Goal: Check status: Check status

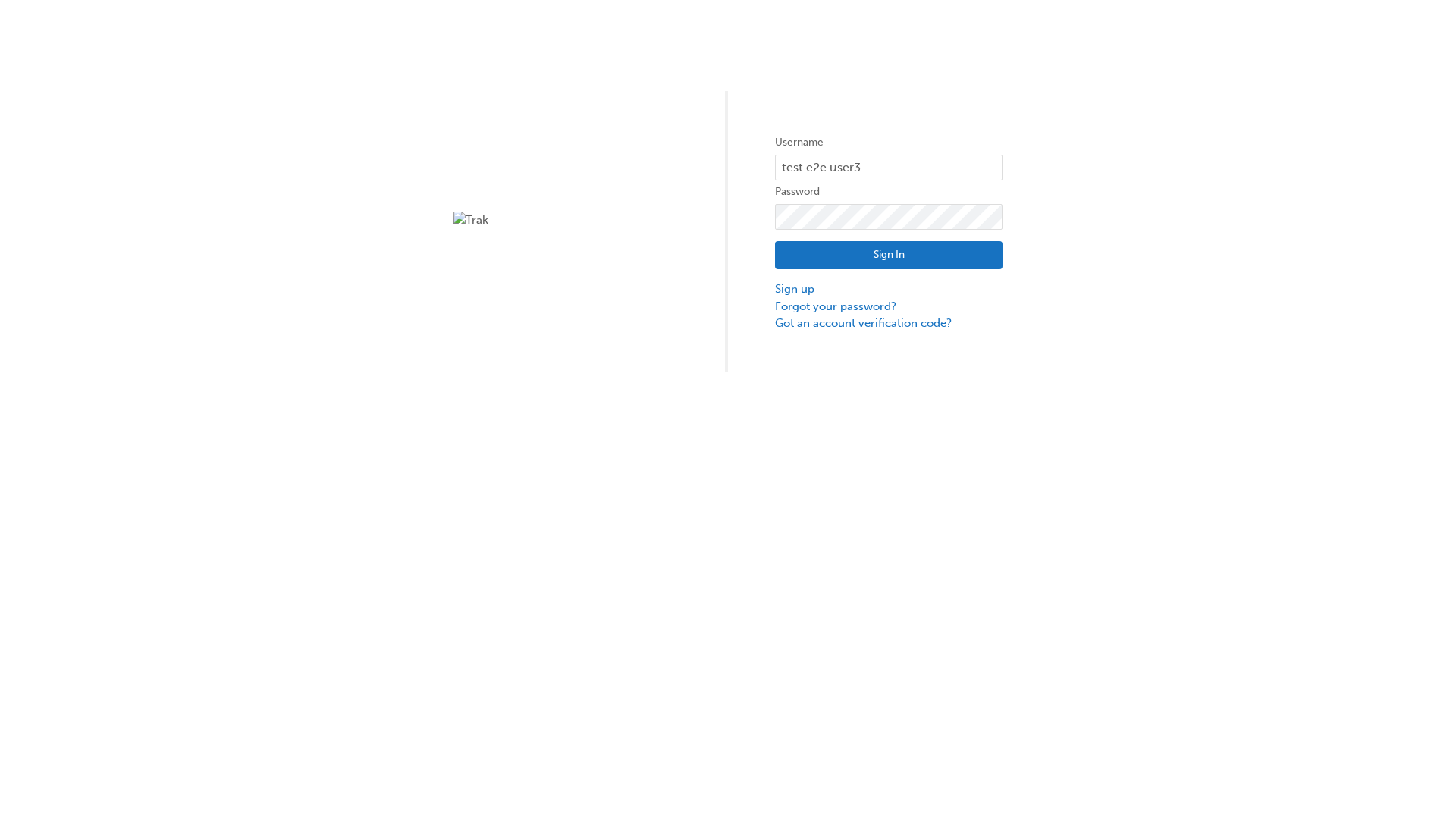
type input "test.e2e.user31"
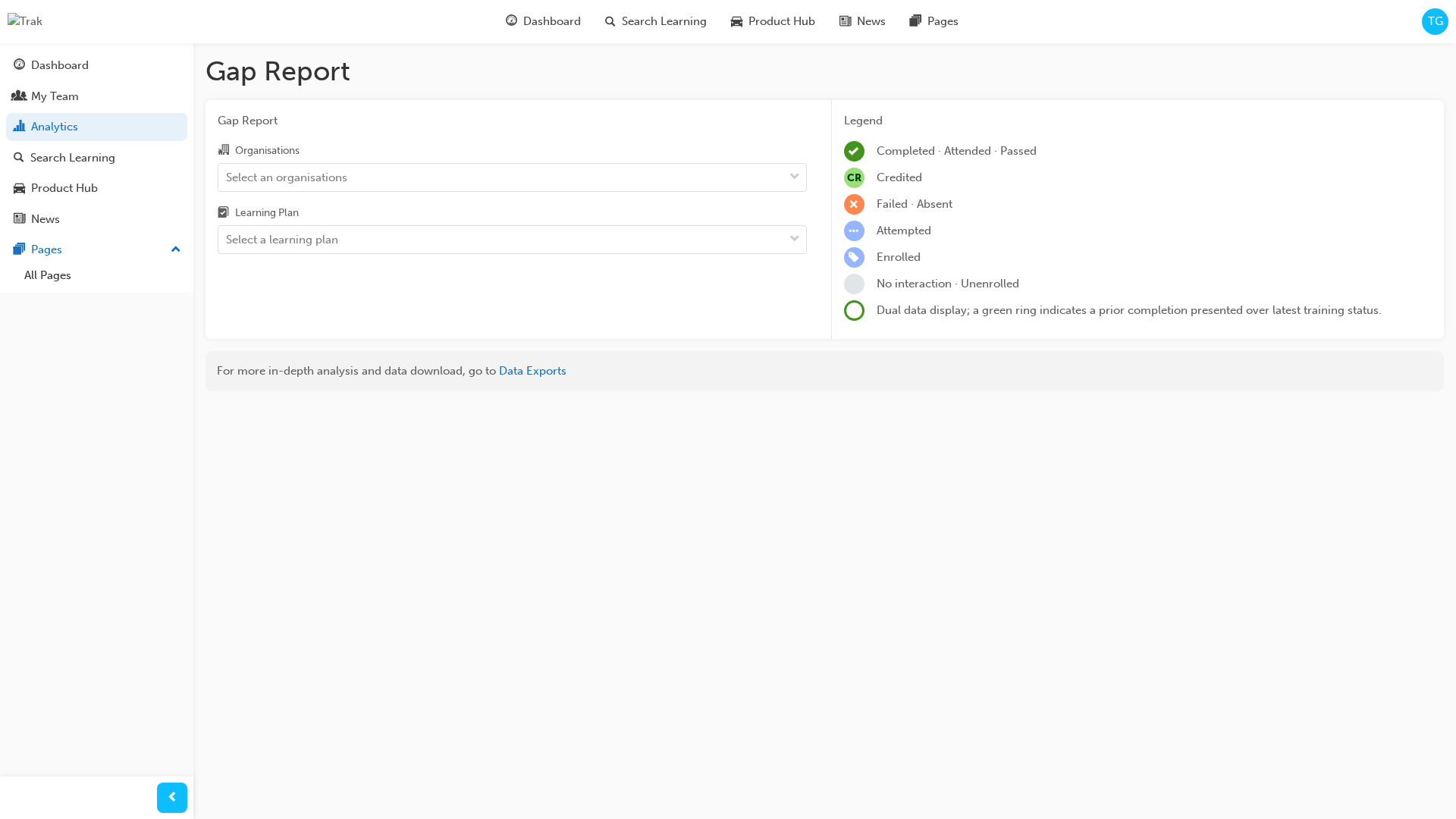
click at [228, 177] on input "Organisations Select an organisations" at bounding box center [227, 176] width 2 height 13
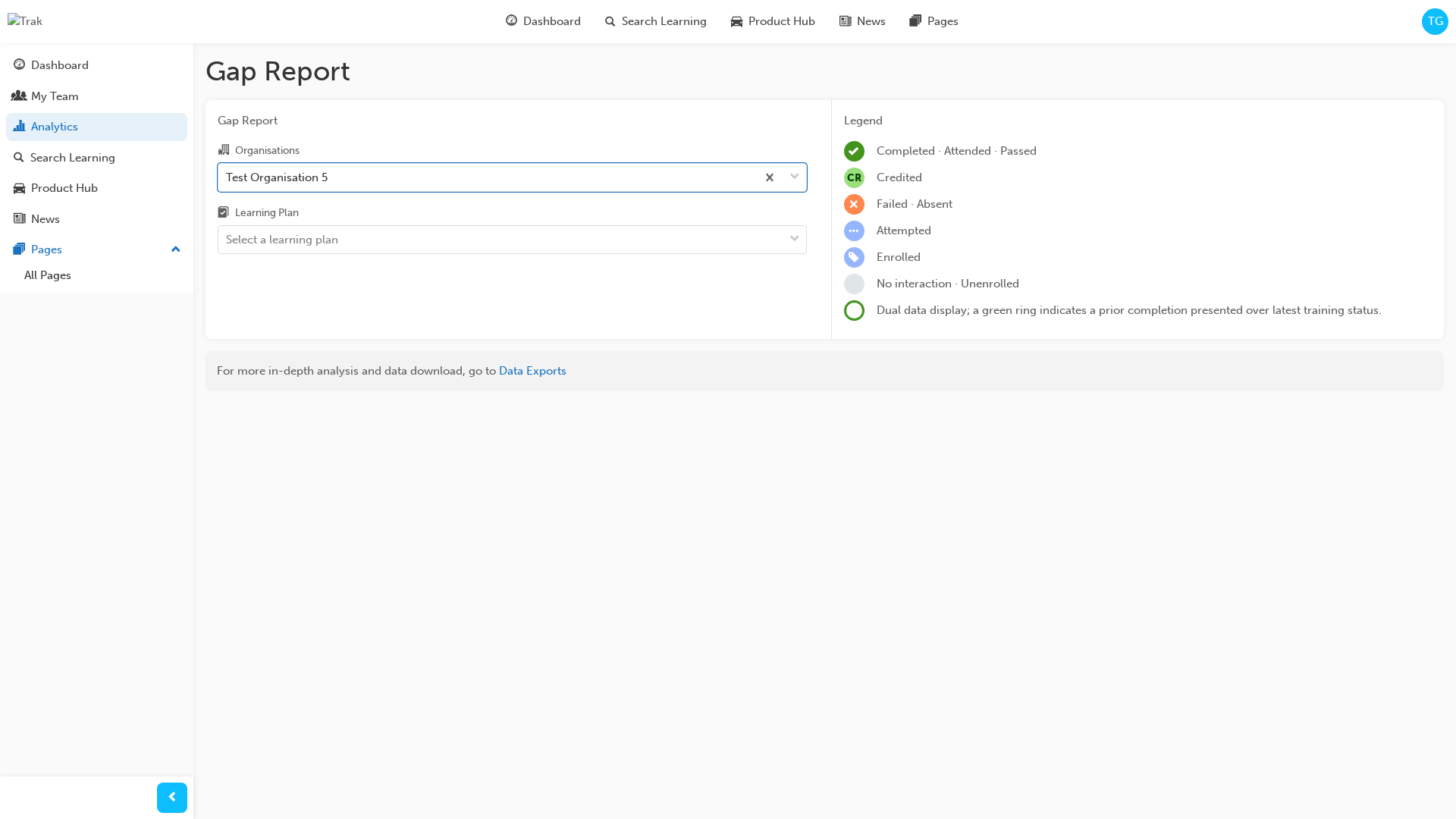
click at [228, 240] on input "Learning Plan Select a learning plan" at bounding box center [227, 239] width 2 height 13
